Goal: Task Accomplishment & Management: Complete application form

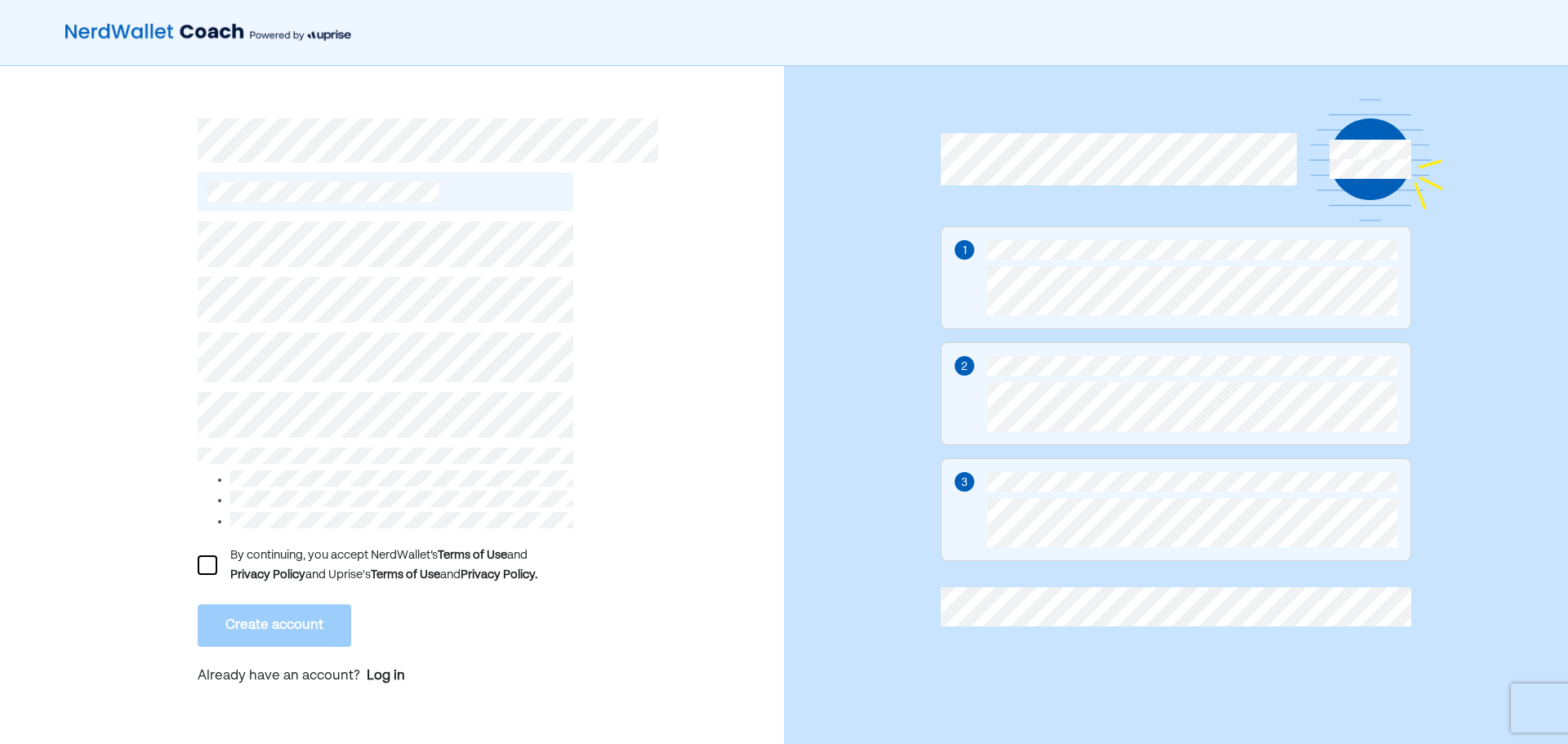
click at [206, 560] on div at bounding box center [208, 566] width 20 height 20
click at [267, 618] on button "Create account" at bounding box center [275, 625] width 154 height 42
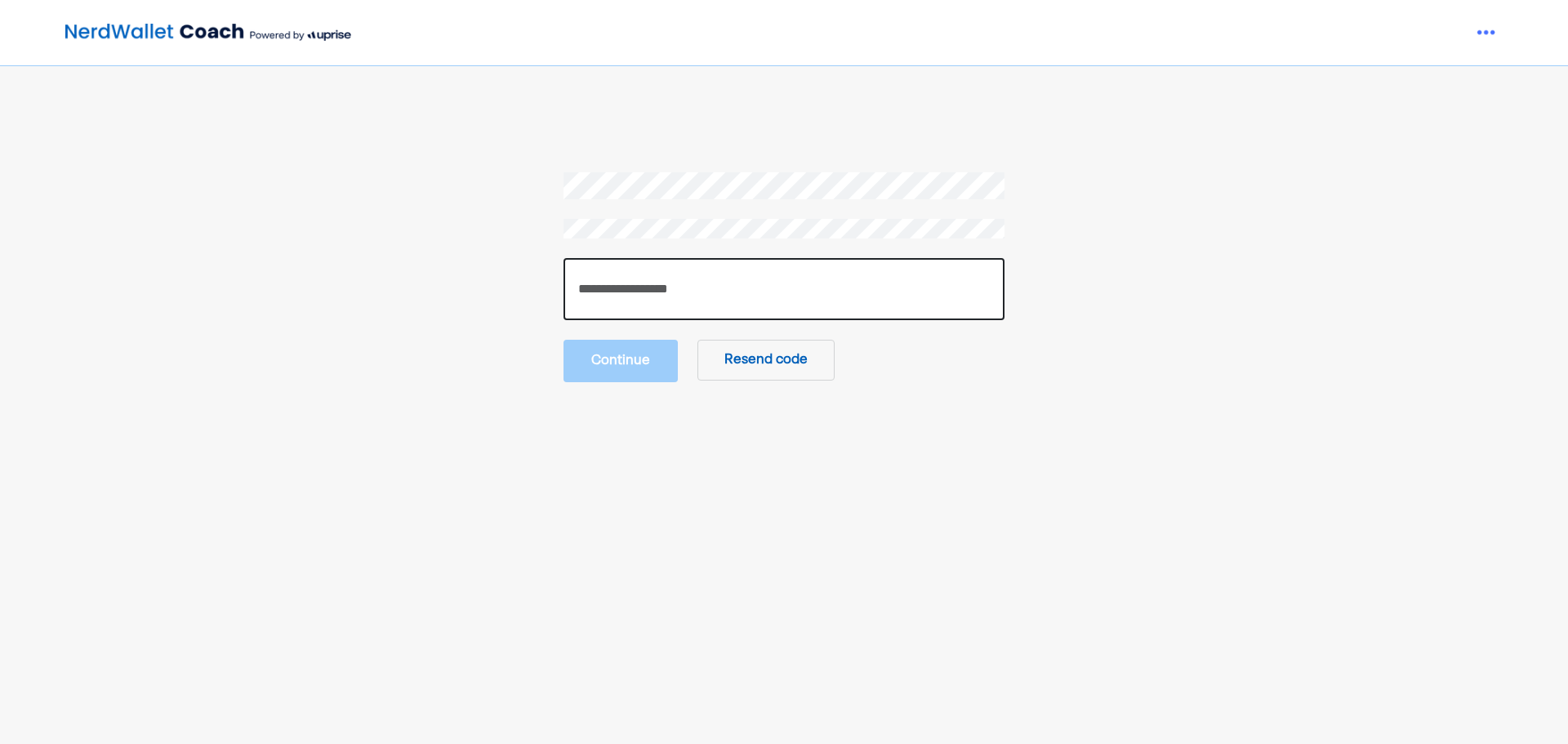
click at [695, 297] on input "number" at bounding box center [784, 289] width 441 height 62
type input "******"
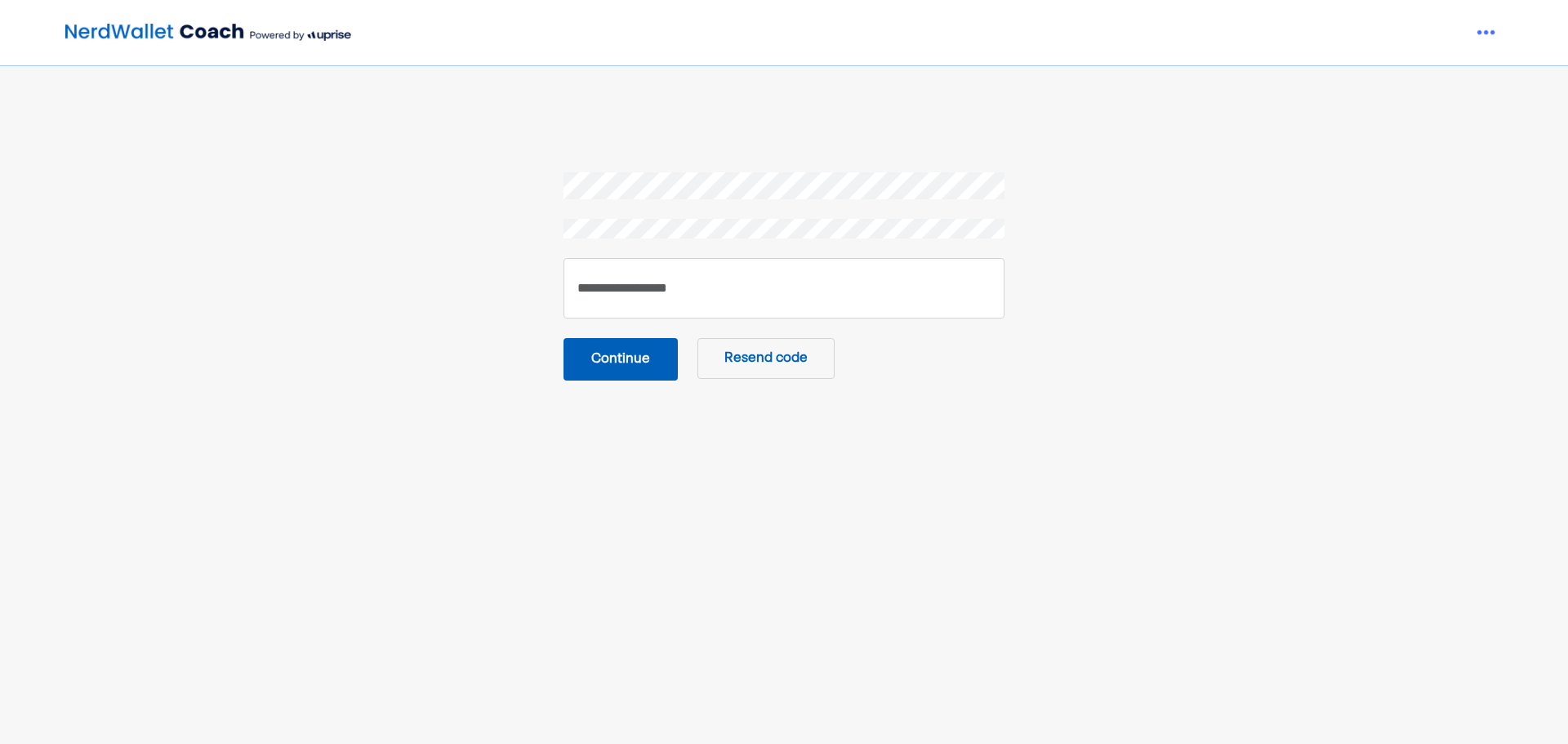
click at [629, 360] on button "Continue" at bounding box center [620, 359] width 114 height 42
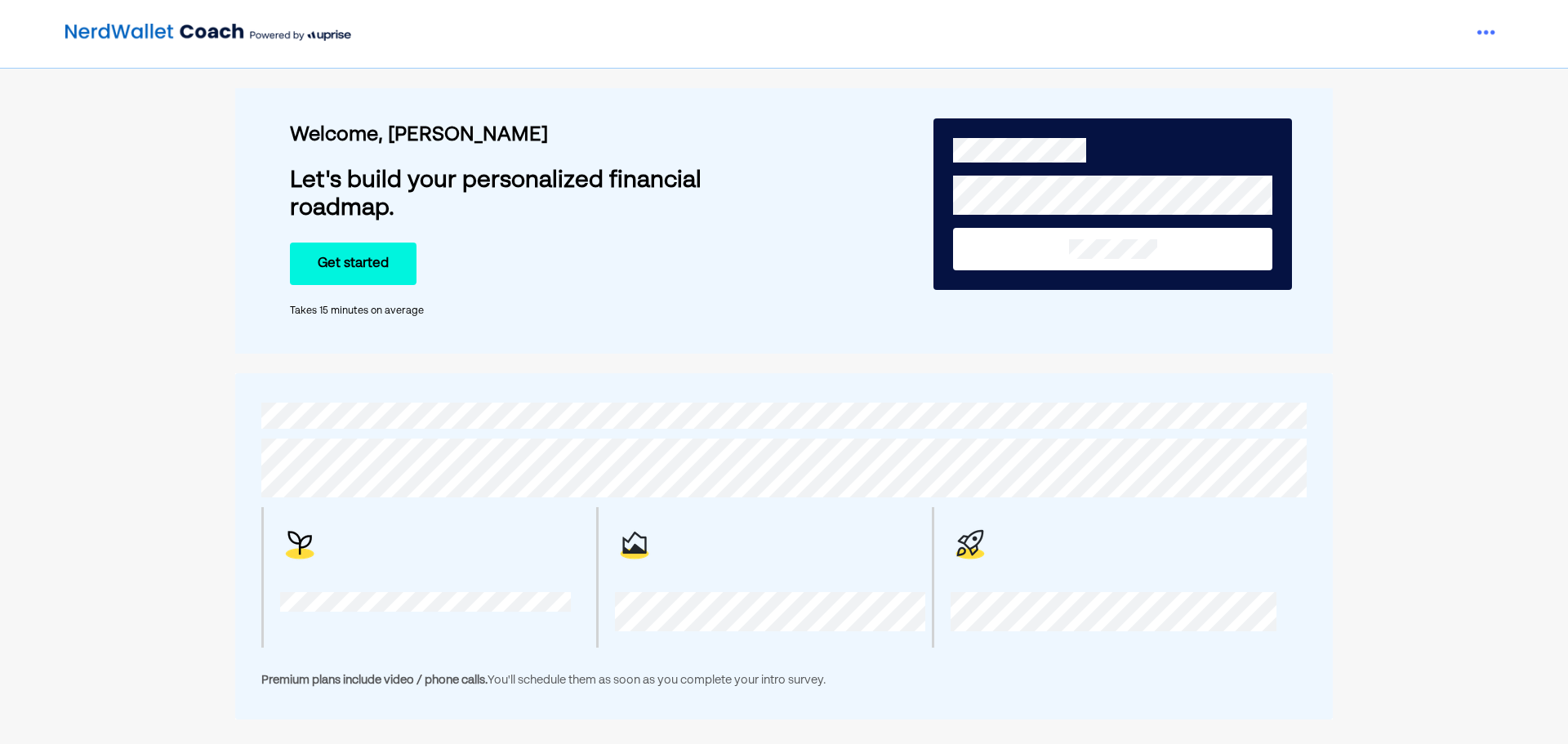
click at [369, 262] on button "Get started" at bounding box center [354, 264] width 126 height 42
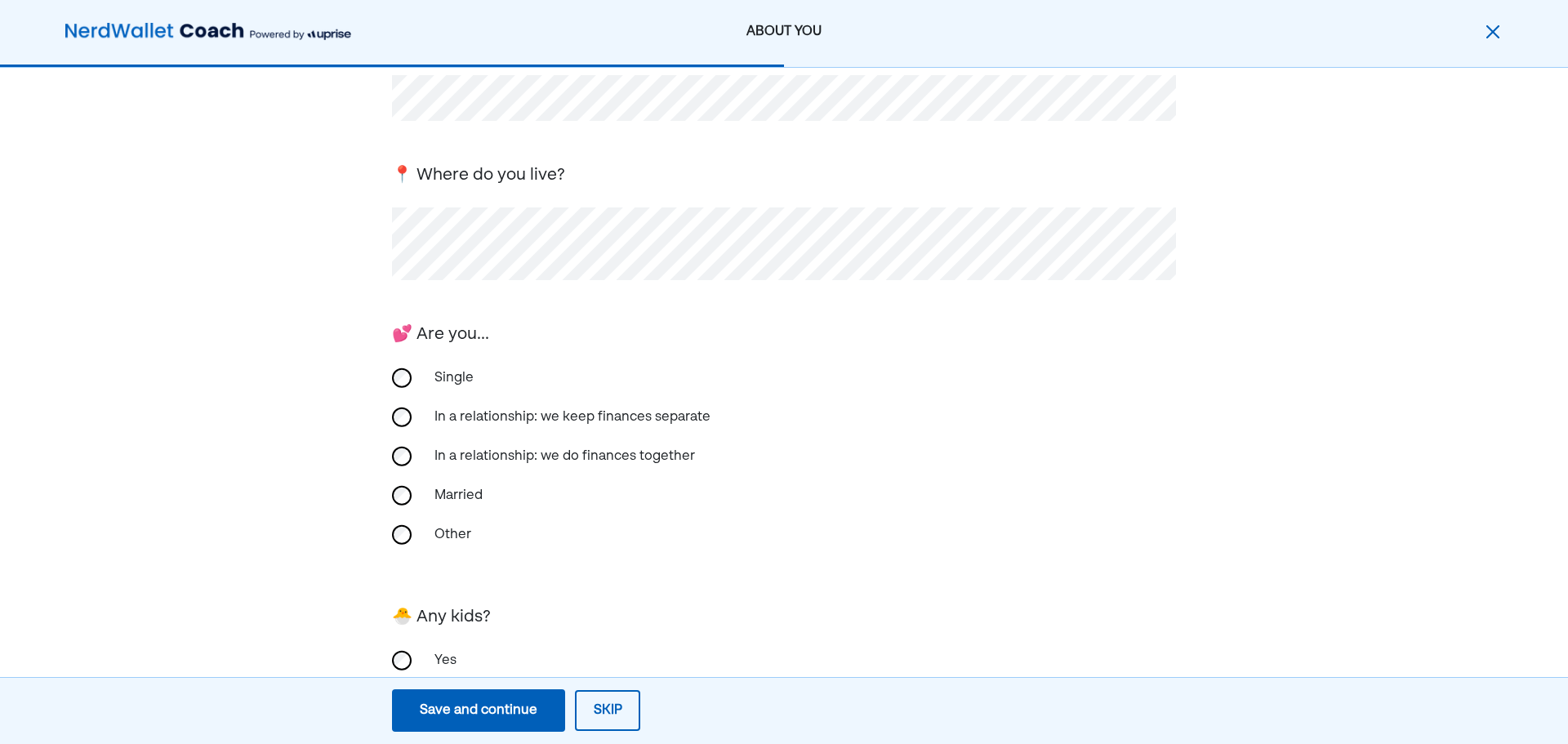
scroll to position [255, 0]
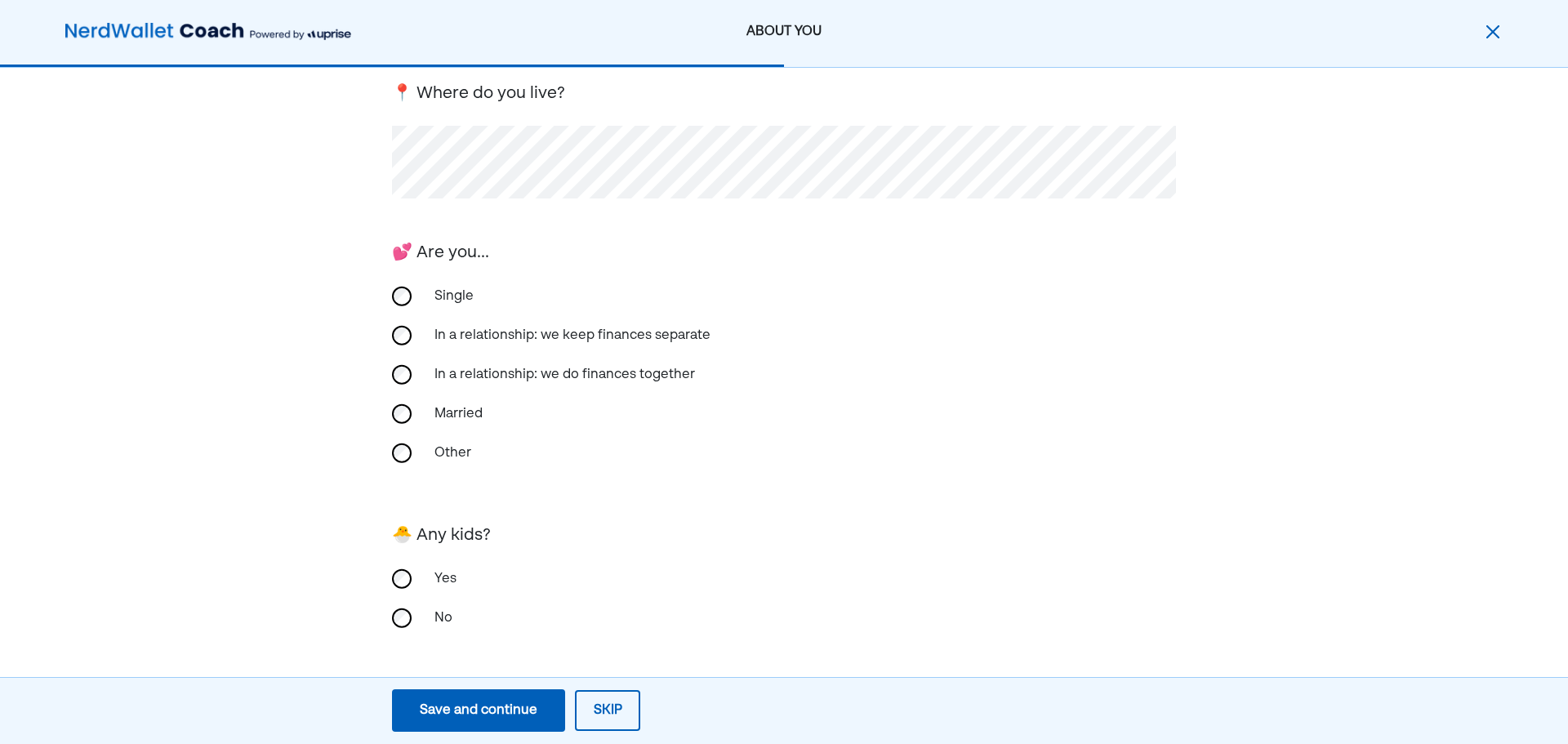
click at [498, 708] on div "Save and continue" at bounding box center [478, 711] width 117 height 20
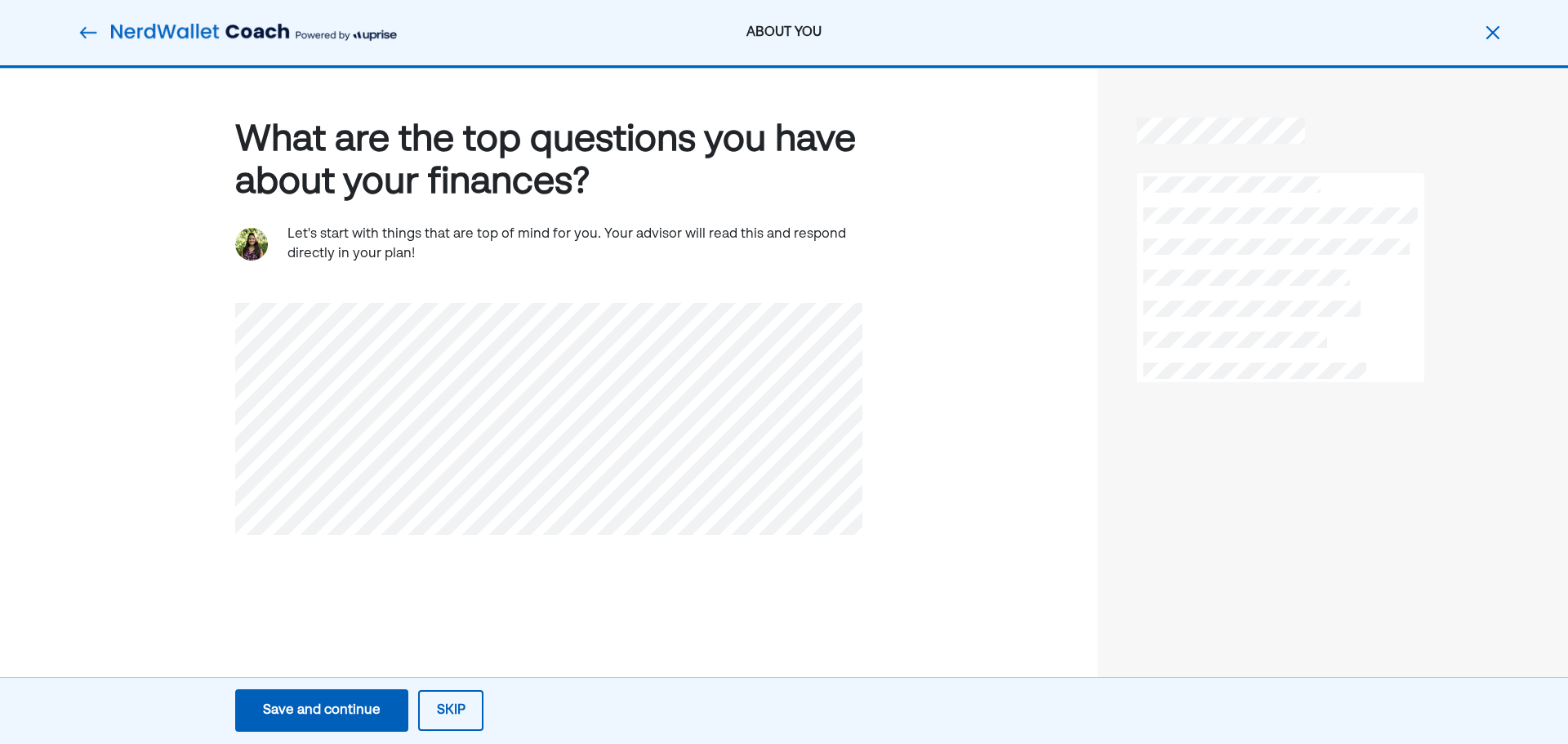
scroll to position [0, 0]
click at [342, 707] on div "Save and continue" at bounding box center [321, 711] width 117 height 20
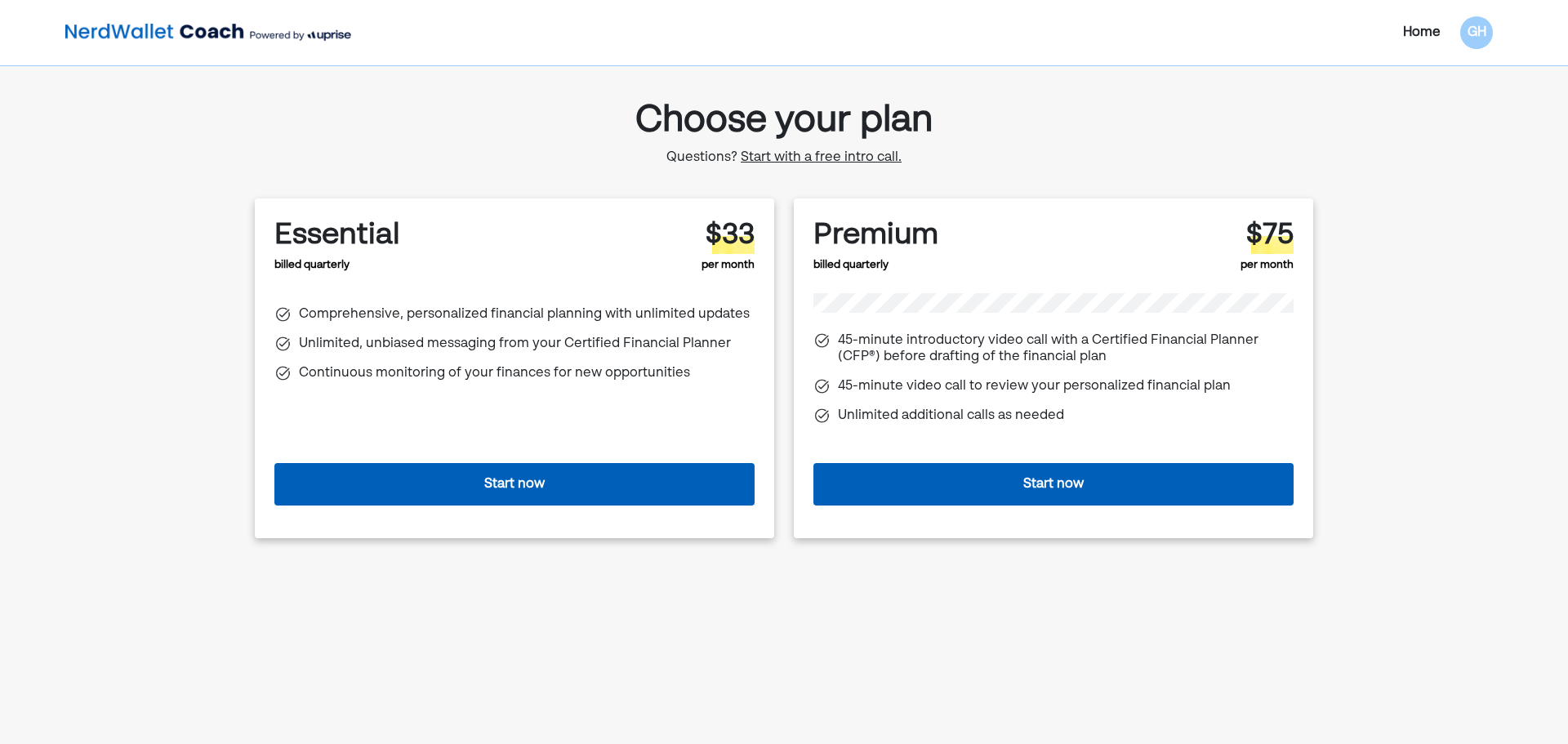
click at [858, 156] on span "Start with a free intro call." at bounding box center [820, 158] width 161 height 13
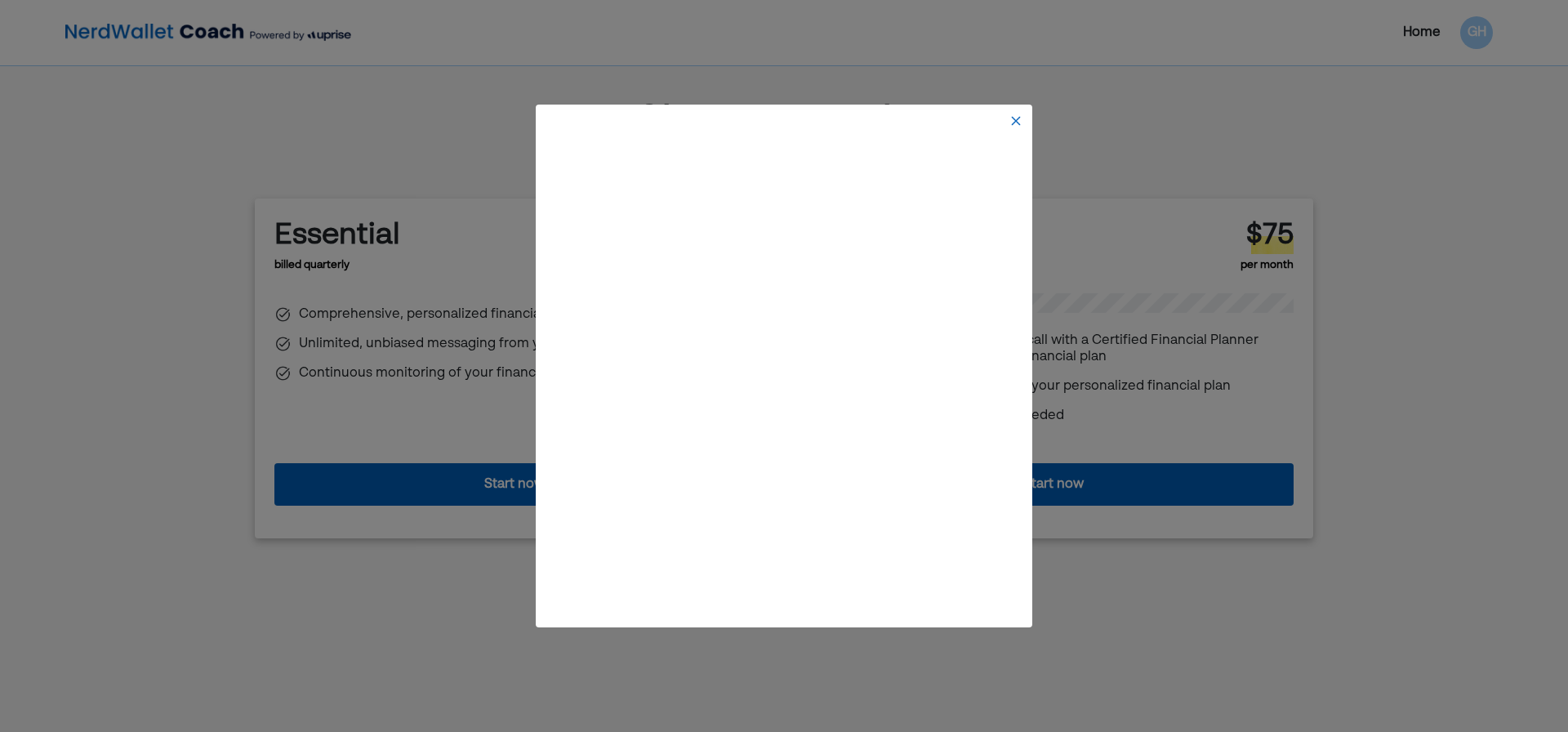
click at [1018, 114] on img at bounding box center [1016, 121] width 13 height 13
